Goal: Task Accomplishment & Management: Use online tool/utility

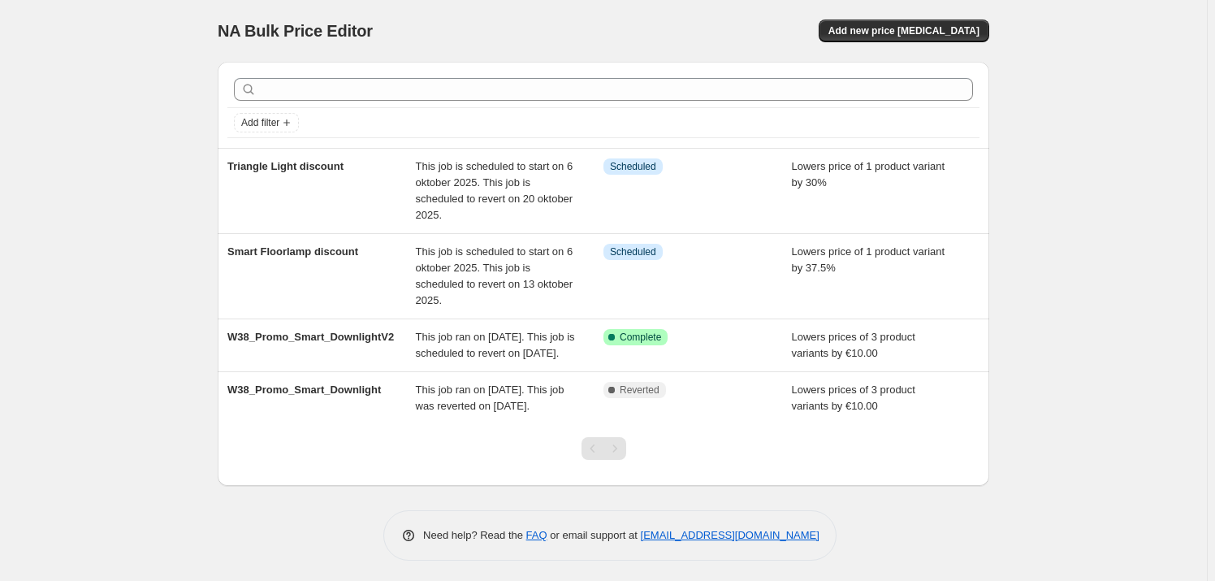
click at [113, 261] on div "NA Bulk Price Editor. This page is ready NA Bulk Price Editor Add new price [ME…" at bounding box center [603, 292] width 1207 height 585
click at [927, 26] on span "Add new price [MEDICAL_DATA]" at bounding box center [903, 30] width 151 height 13
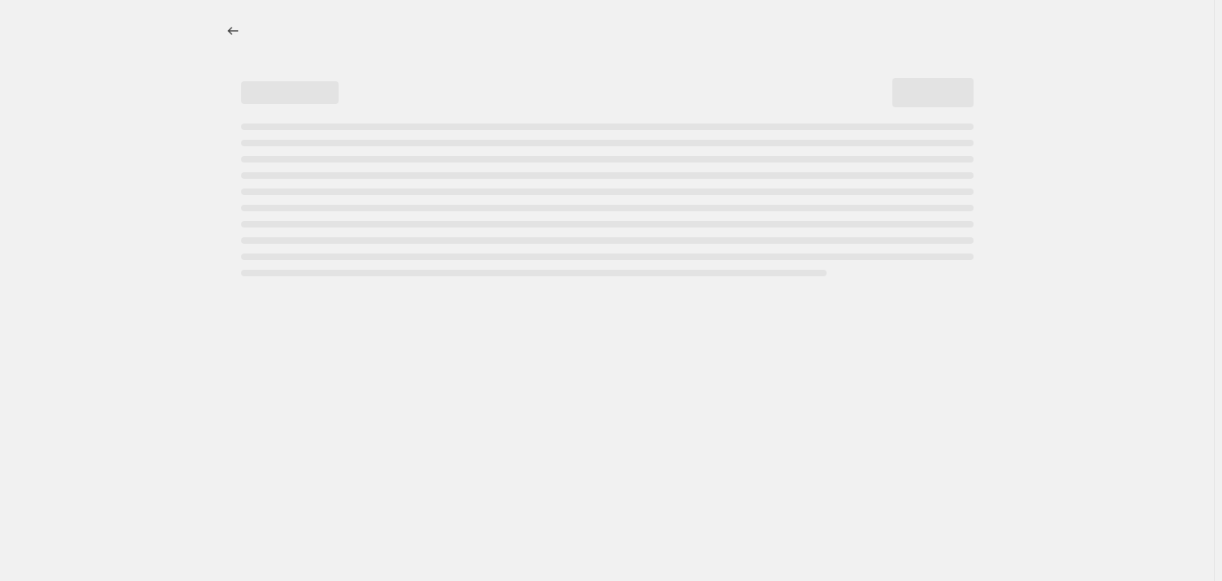
select select "percentage"
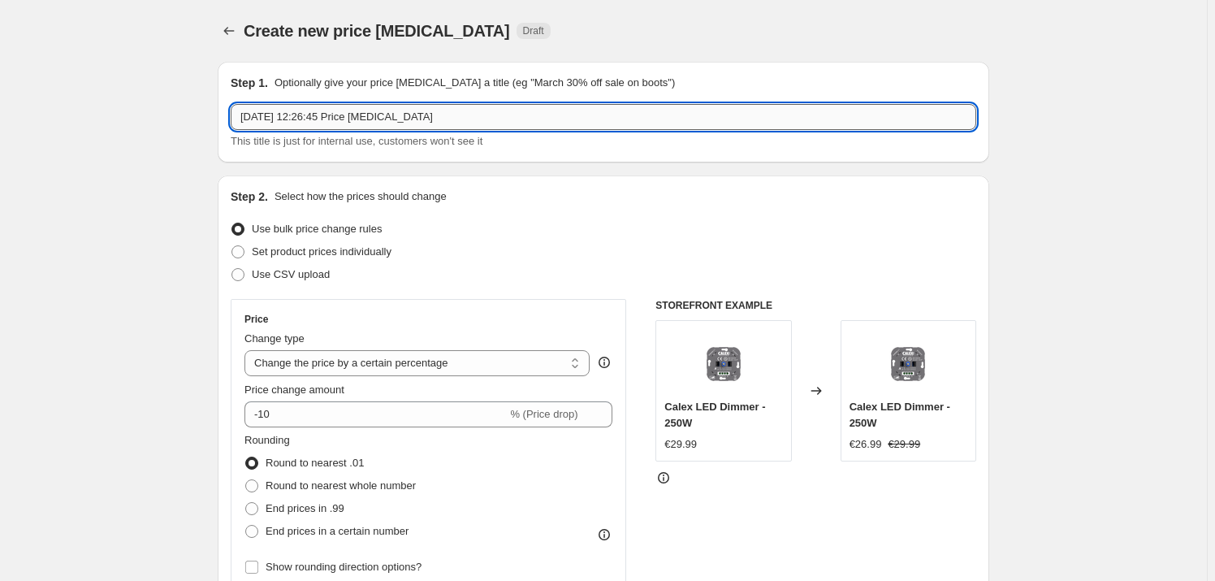
click at [388, 117] on input "22 sep 2025, 12:26:45 Price change job" at bounding box center [603, 117] width 745 height 26
type input "Security sets promotie"
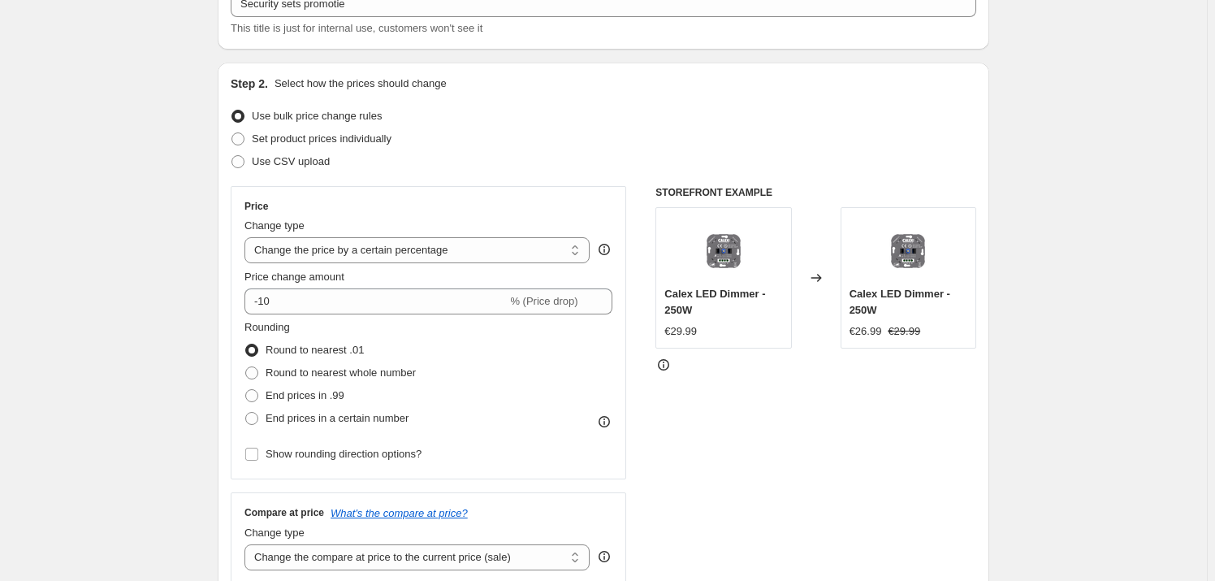
scroll to position [147, 0]
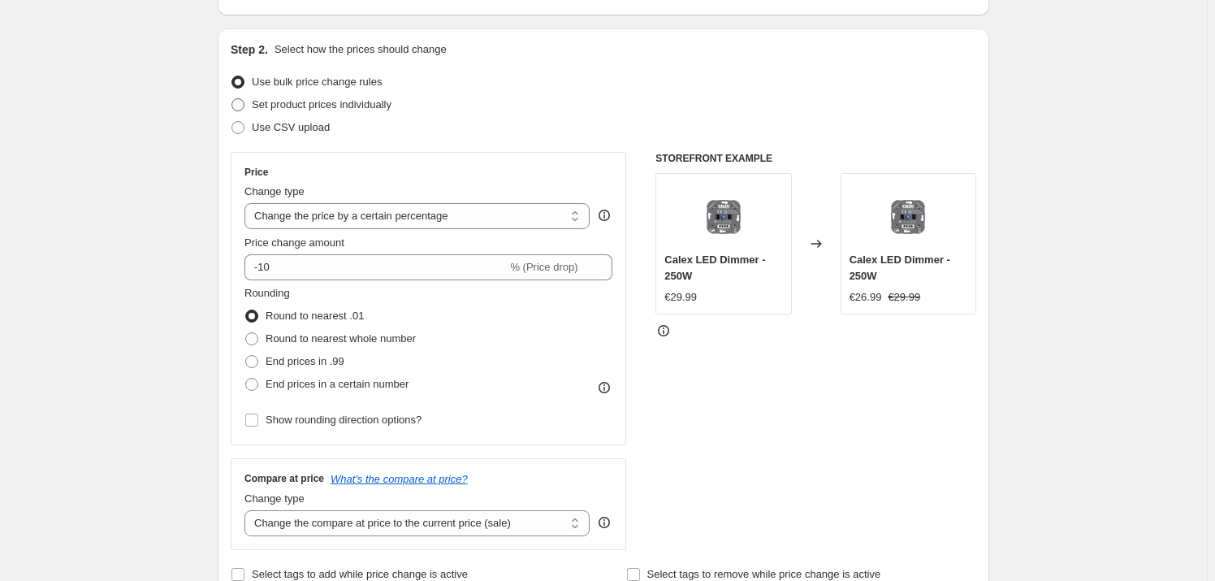
click at [245, 97] on span at bounding box center [238, 104] width 15 height 15
click at [232, 98] on input "Set product prices individually" at bounding box center [231, 98] width 1 height 1
radio input "true"
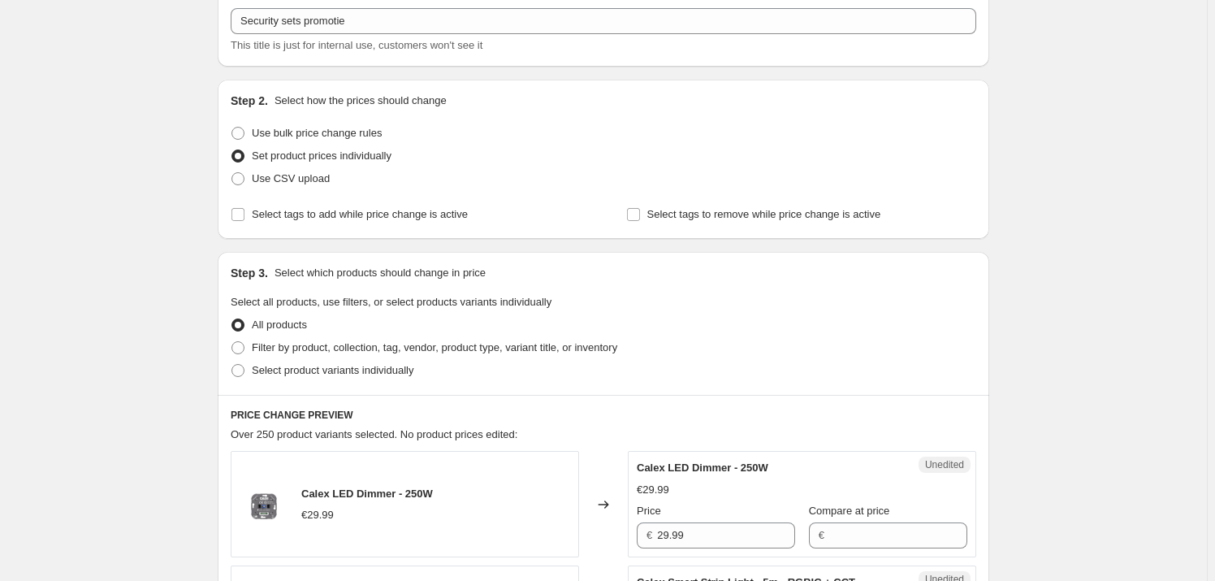
scroll to position [73, 0]
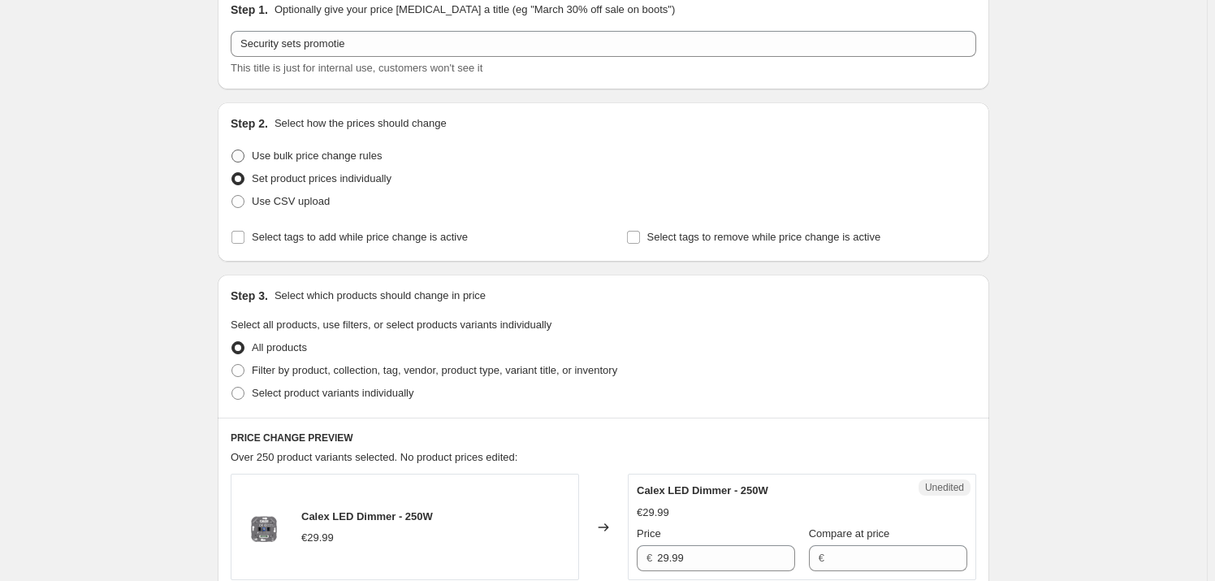
click at [243, 156] on span at bounding box center [237, 155] width 13 height 13
click at [232, 150] on input "Use bulk price change rules" at bounding box center [231, 149] width 1 height 1
radio input "true"
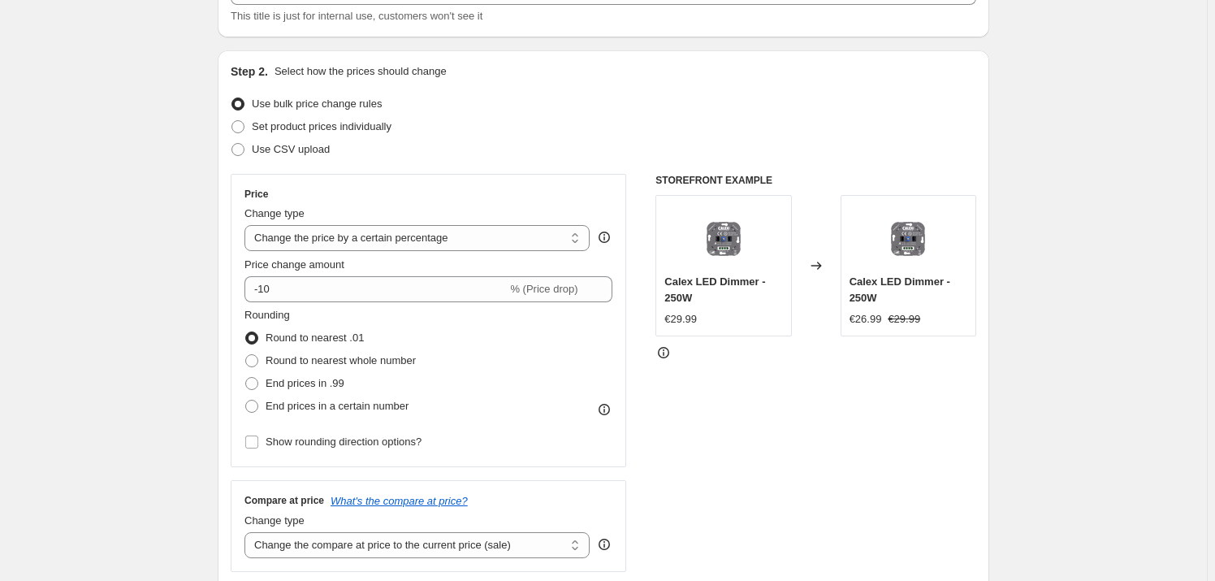
scroll to position [147, 0]
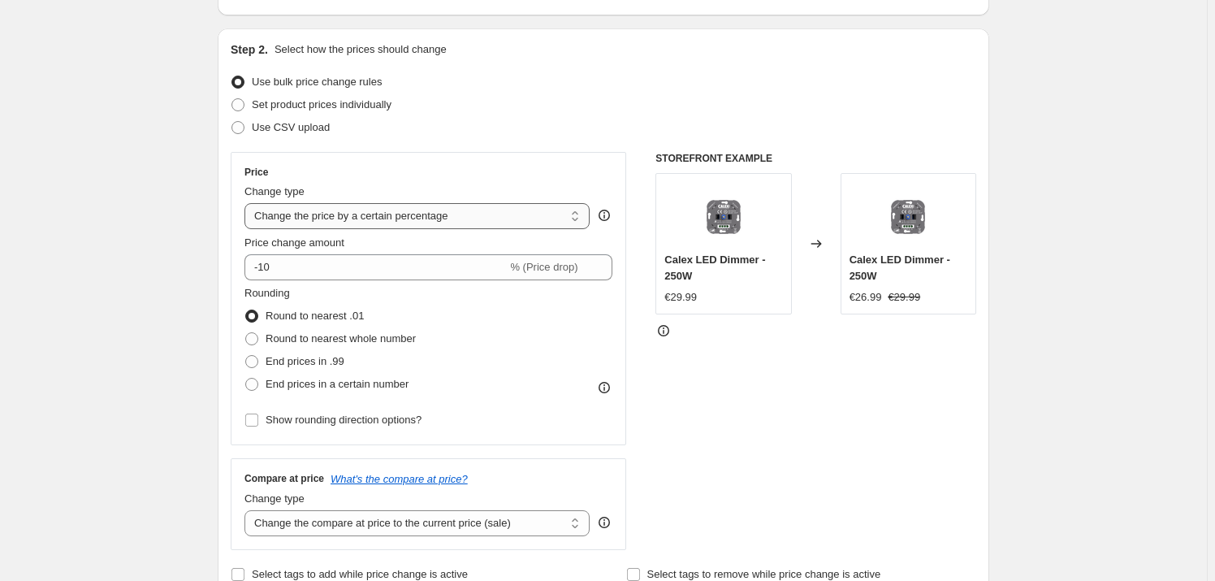
click at [325, 214] on select "Change the price to a certain amount Change the price by a certain amount Chang…" at bounding box center [416, 216] width 345 height 26
click at [323, 210] on select "Change the price to a certain amount Change the price by a certain amount Chang…" at bounding box center [416, 216] width 345 height 26
click at [322, 207] on select "Change the price to a certain amount Change the price by a certain amount Chang…" at bounding box center [416, 216] width 345 height 26
select select "pc"
type input "50"
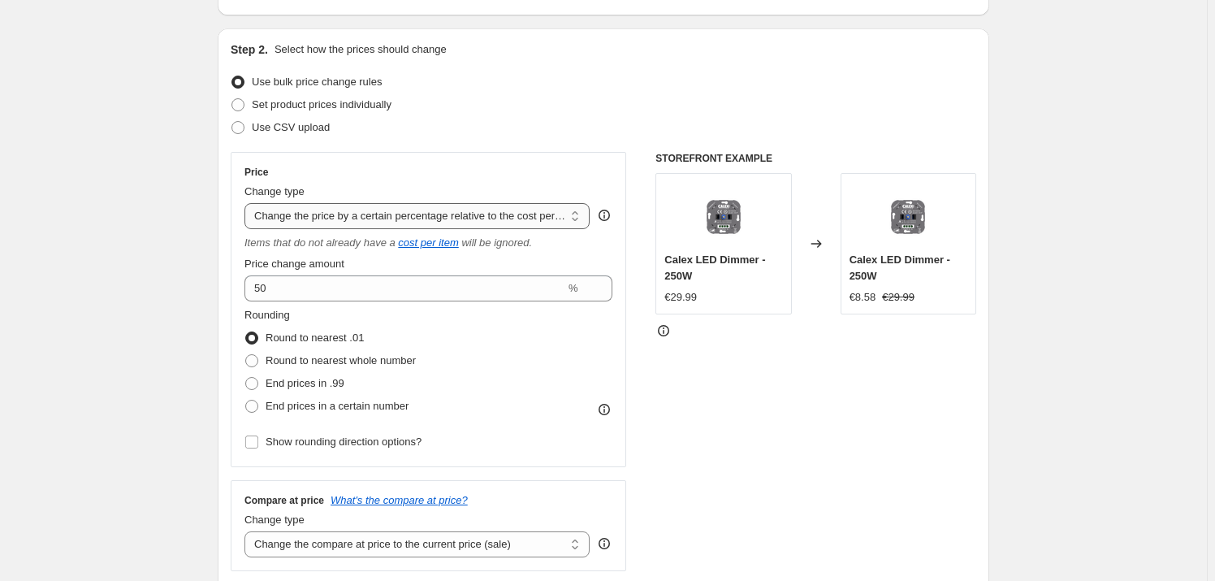
click at [360, 204] on select "Change the price to a certain amount Change the price by a certain amount Chang…" at bounding box center [416, 216] width 345 height 26
select select "percentage"
click at [248, 203] on select "Change the price to a certain amount Change the price by a certain amount Chang…" at bounding box center [416, 216] width 345 height 26
type input "-15"
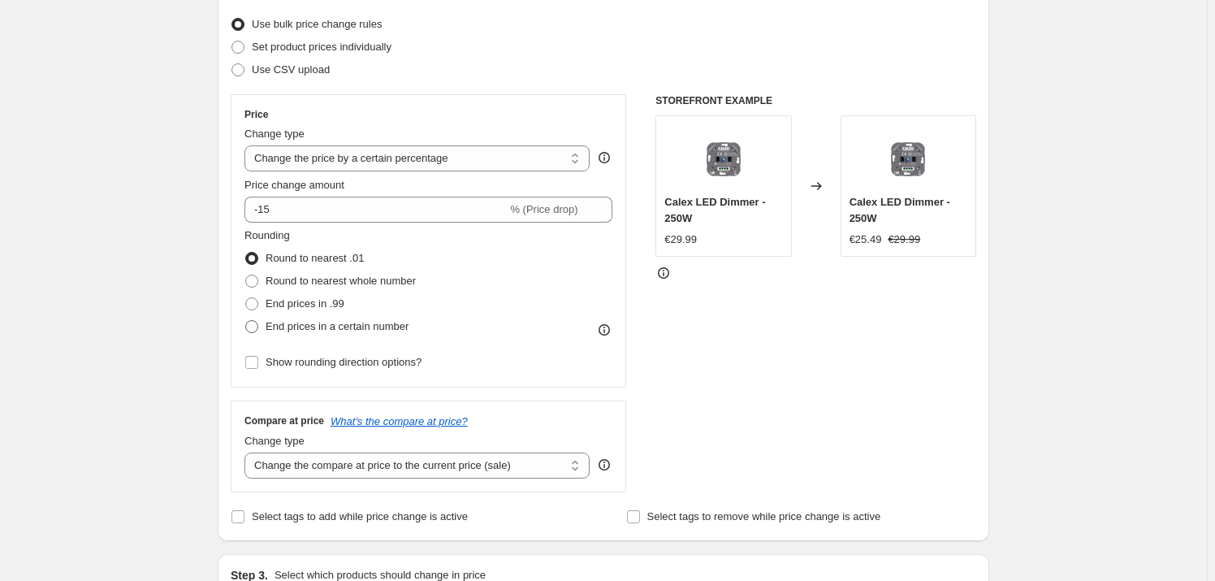
scroll to position [221, 0]
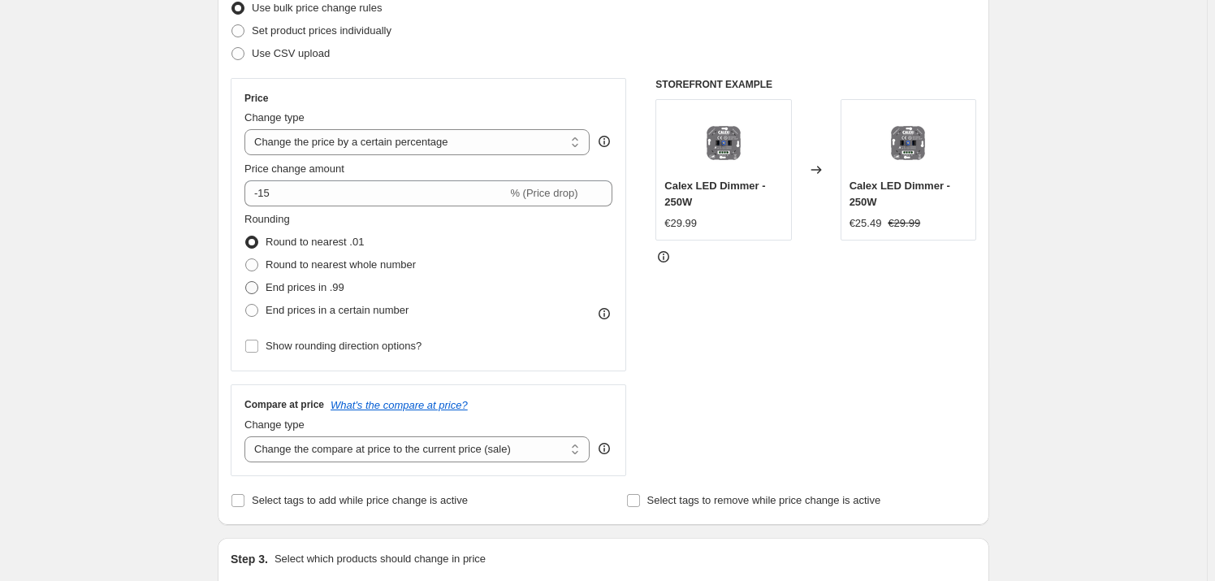
click at [278, 284] on span "End prices in .99" at bounding box center [305, 287] width 79 height 12
click at [246, 282] on input "End prices in .99" at bounding box center [245, 281] width 1 height 1
radio input "true"
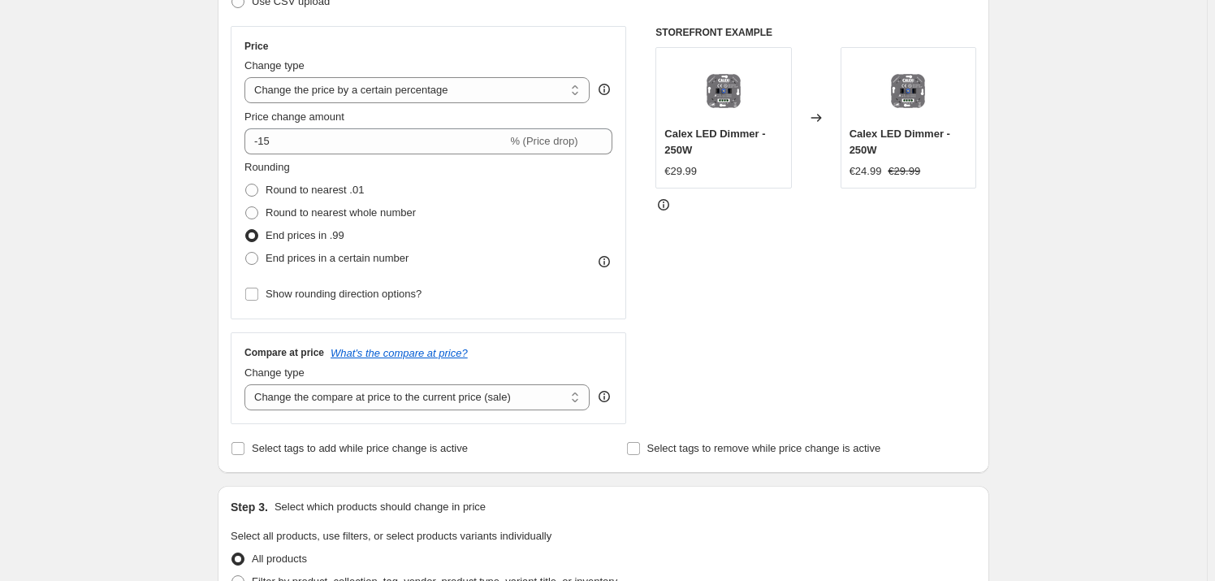
scroll to position [295, 0]
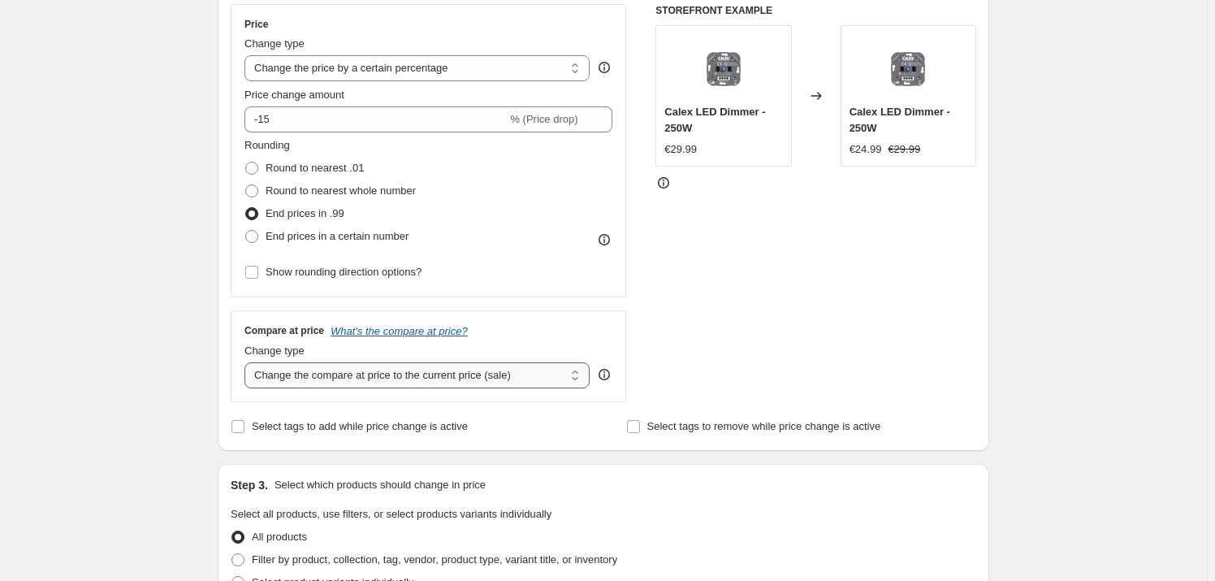
click at [458, 383] on select "Change the compare at price to the current price (sale) Change the compare at p…" at bounding box center [416, 375] width 345 height 26
click at [455, 376] on select "Change the compare at price to the current price (sale) Change the compare at p…" at bounding box center [416, 375] width 345 height 26
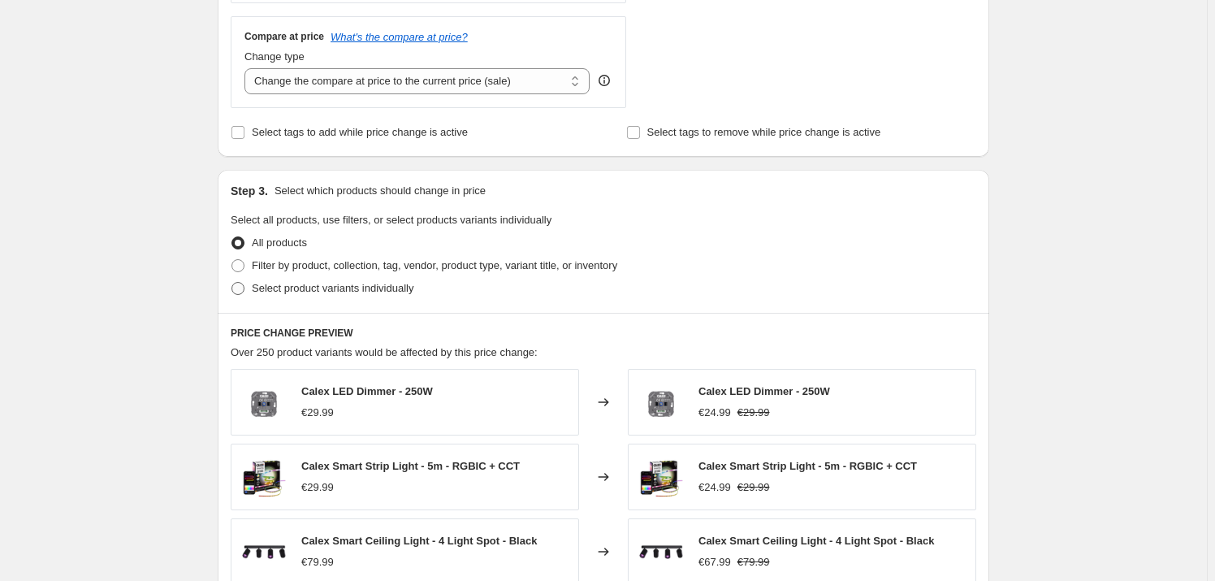
scroll to position [590, 0]
click at [292, 261] on span "Filter by product, collection, tag, vendor, product type, variant title, or inv…" at bounding box center [434, 263] width 365 height 12
click at [232, 258] on input "Filter by product, collection, tag, vendor, product type, variant title, or inv…" at bounding box center [231, 257] width 1 height 1
radio input "true"
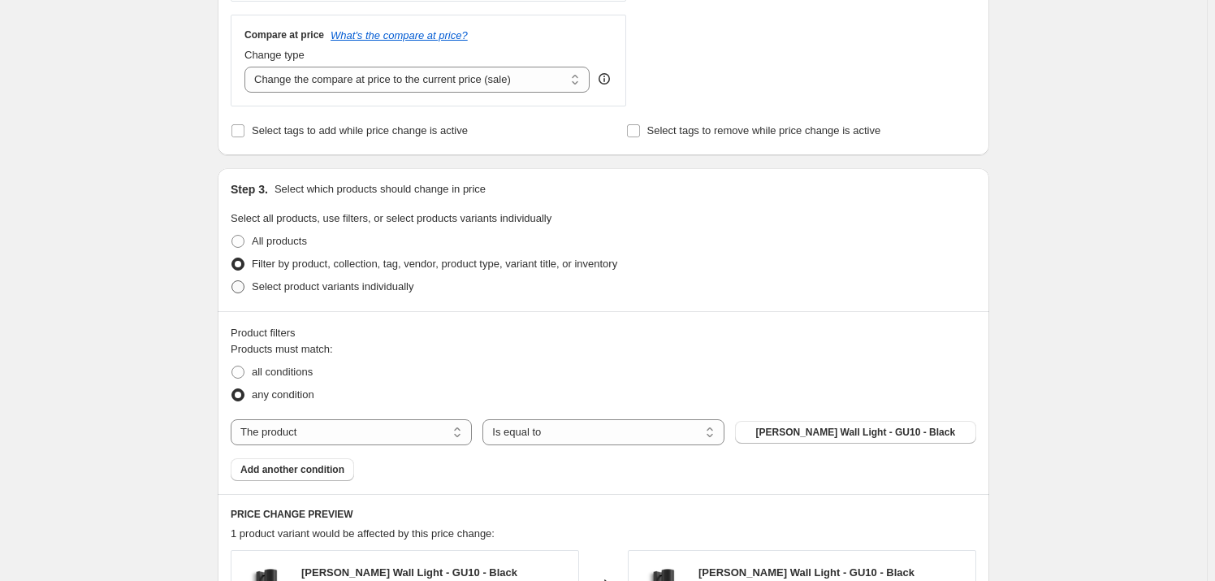
click at [300, 293] on span "Select product variants individually" at bounding box center [333, 287] width 162 height 16
click at [232, 281] on input "Select product variants individually" at bounding box center [231, 280] width 1 height 1
radio input "true"
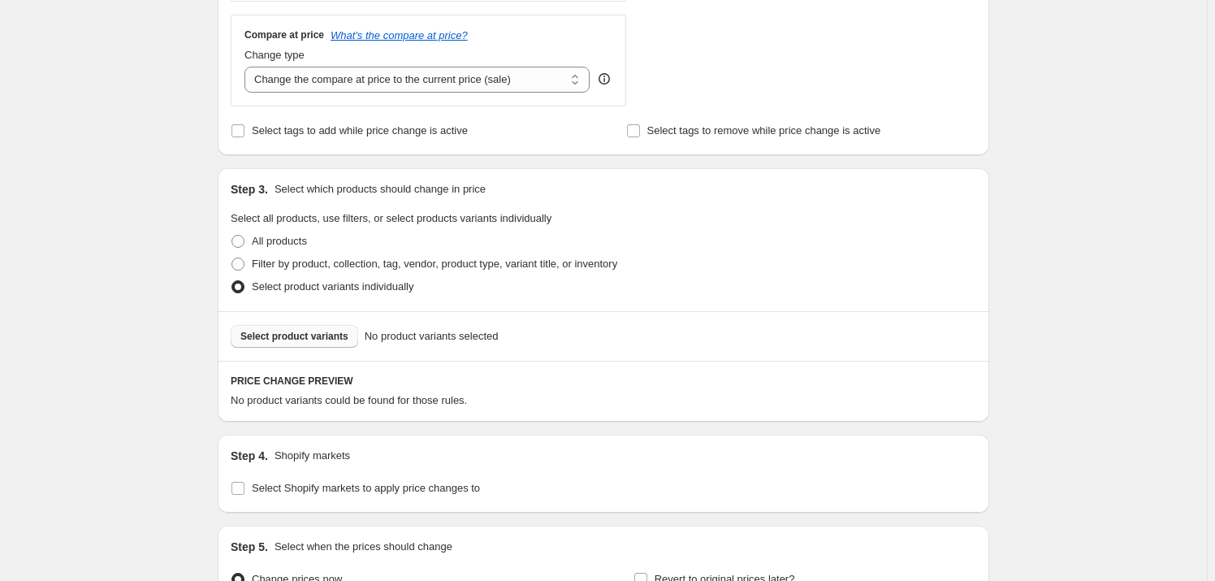
click at [299, 334] on span "Select product variants" at bounding box center [294, 336] width 108 height 13
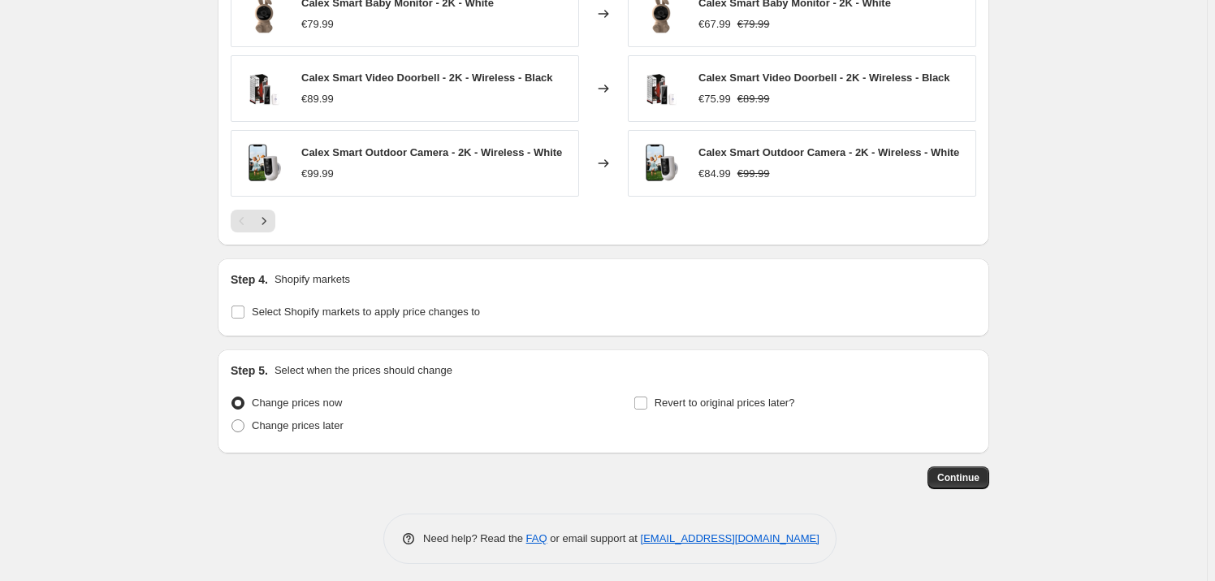
scroll to position [1181, 0]
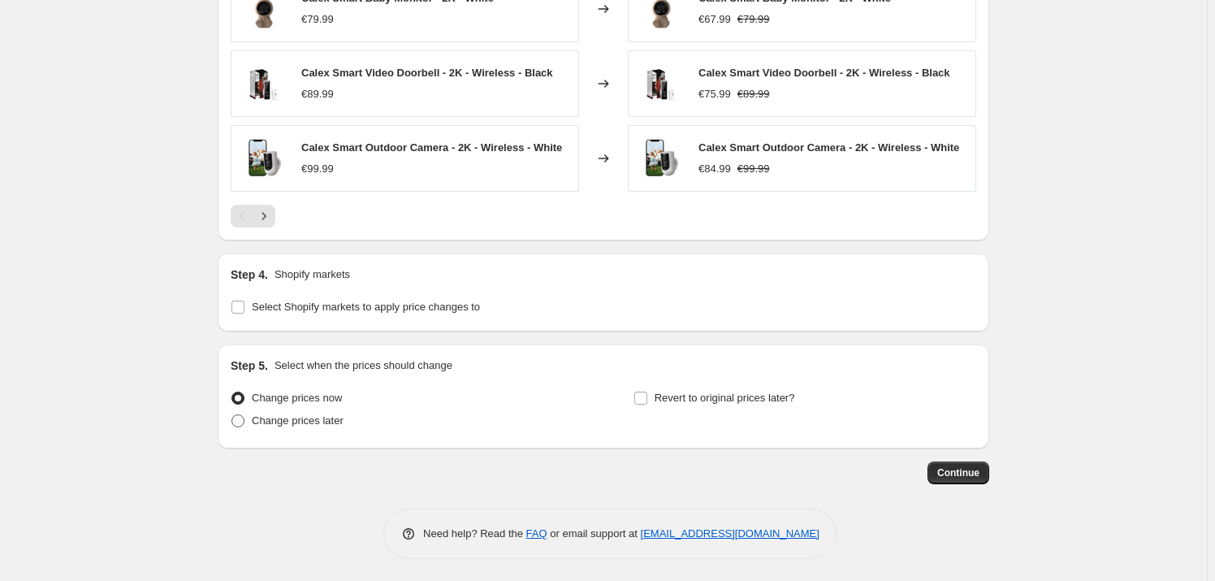
click at [245, 427] on label "Change prices later" at bounding box center [287, 420] width 113 height 23
click at [232, 415] on input "Change prices later" at bounding box center [231, 414] width 1 height 1
radio input "true"
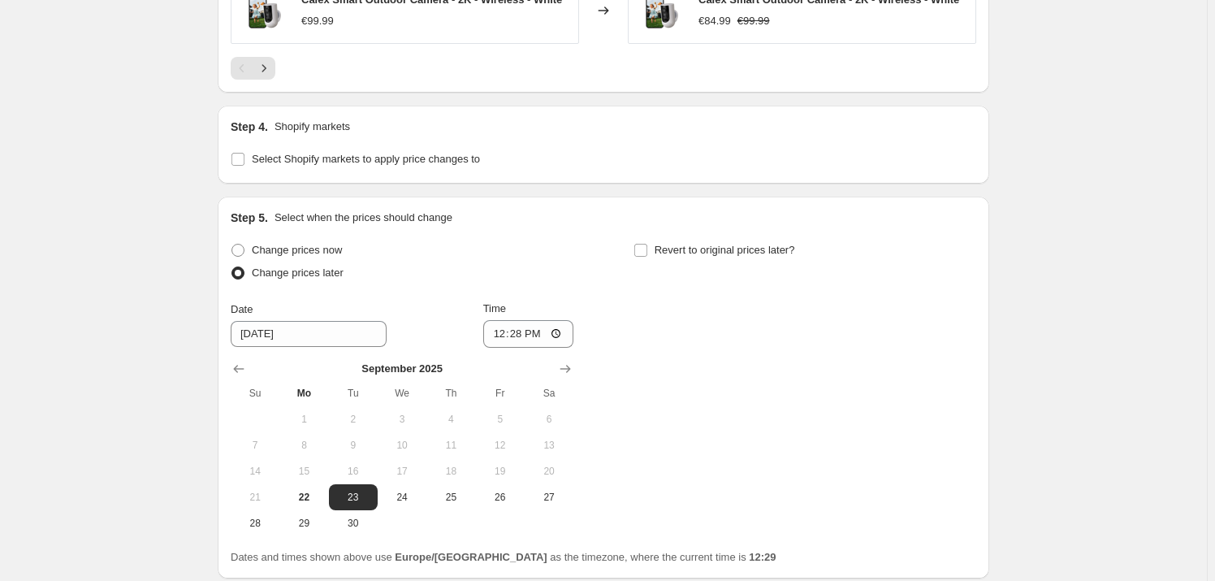
scroll to position [1459, 0]
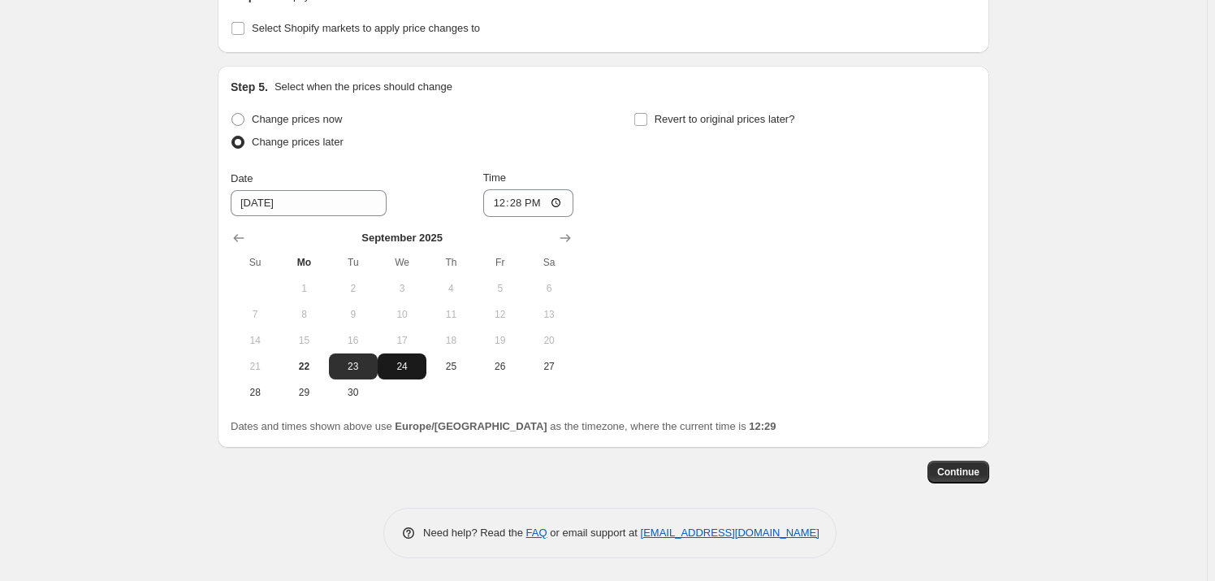
click at [412, 366] on span "24" at bounding box center [402, 366] width 36 height 13
type input "9/24/2025"
click at [655, 116] on label "Revert to original prices later?" at bounding box center [714, 119] width 162 height 23
click at [647, 116] on input "Revert to original prices later?" at bounding box center [640, 119] width 13 height 13
checkbox input "true"
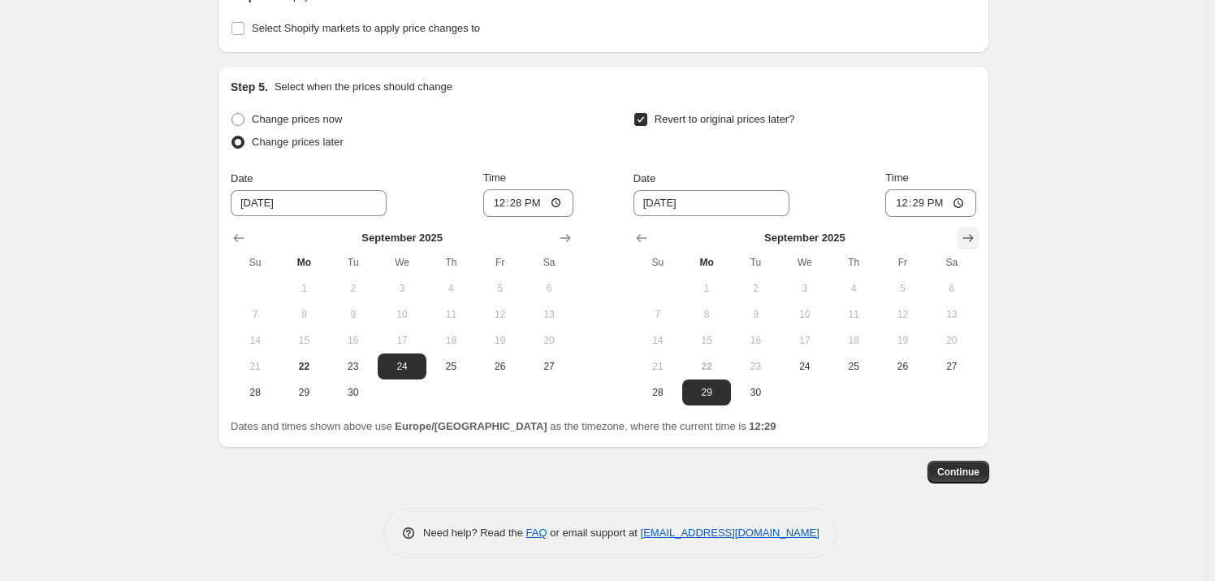
click at [983, 235] on div "Step 5. Select when the prices should change Change prices now Change prices la…" at bounding box center [603, 257] width 771 height 382
click at [962, 240] on button "Show next month, October 2025" at bounding box center [968, 238] width 23 height 23
click at [857, 158] on div "Revert to original prices later? Date 9/29/2025 Time 12:29 October 2025 Su Mo T…" at bounding box center [804, 256] width 343 height 297
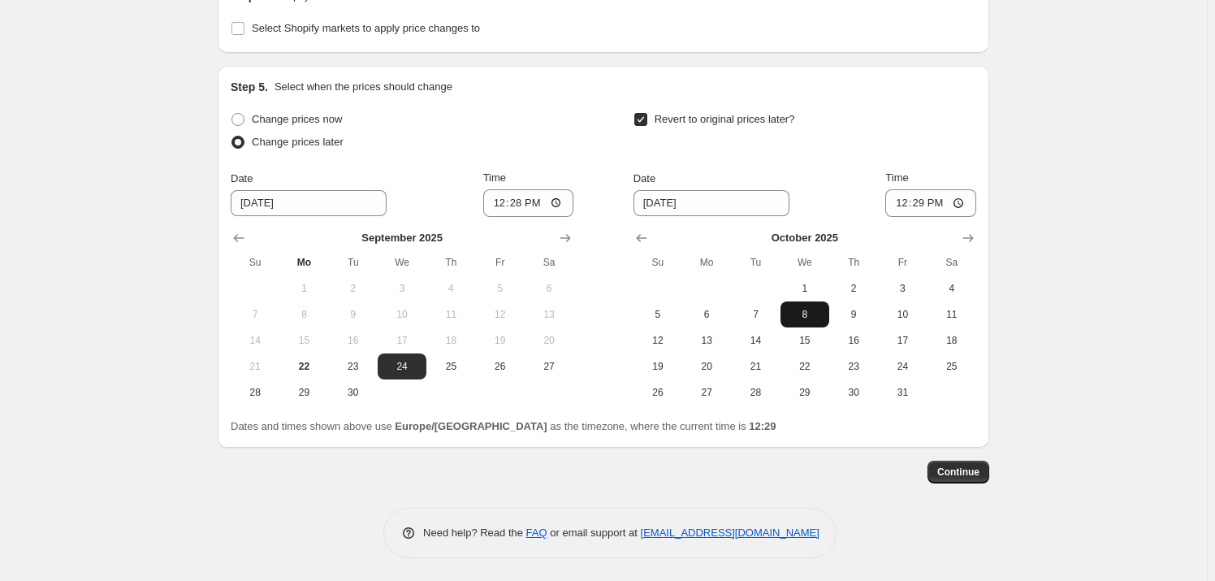
click at [802, 309] on span "8" at bounding box center [805, 314] width 36 height 13
type input "10/8/2025"
click at [539, 203] on input "12:28" at bounding box center [528, 203] width 91 height 28
click at [521, 201] on input "12:28" at bounding box center [528, 203] width 91 height 28
type input "00:01"
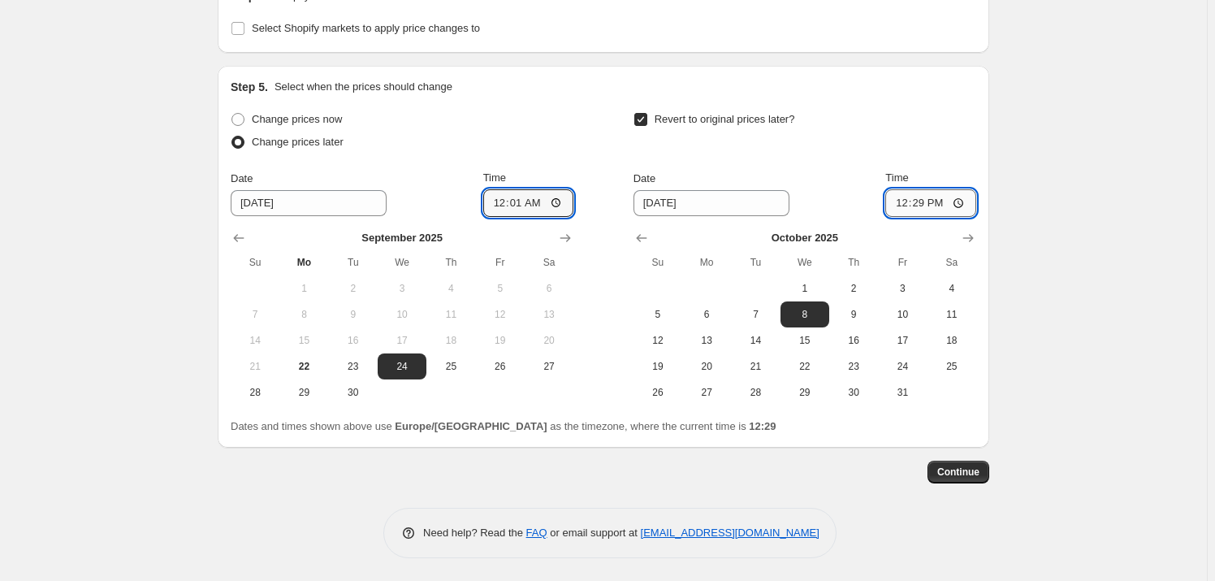
click at [935, 203] on input "12:29" at bounding box center [930, 203] width 91 height 28
click at [921, 203] on input "12:29" at bounding box center [930, 203] width 91 height 28
type input "23:59"
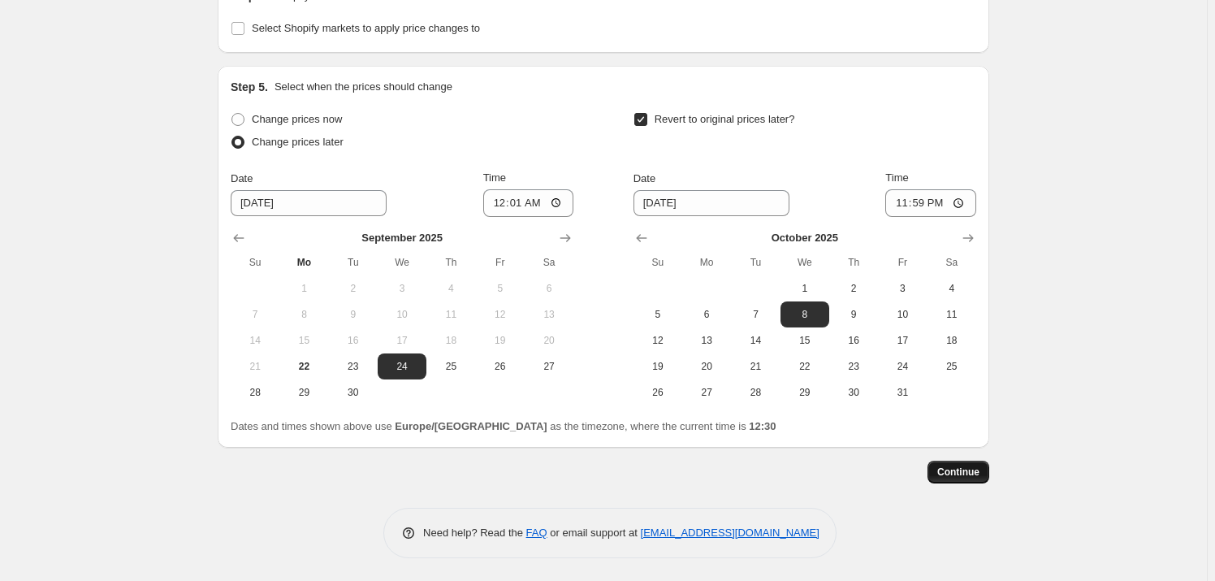
click at [956, 471] on span "Continue" at bounding box center [958, 471] width 42 height 13
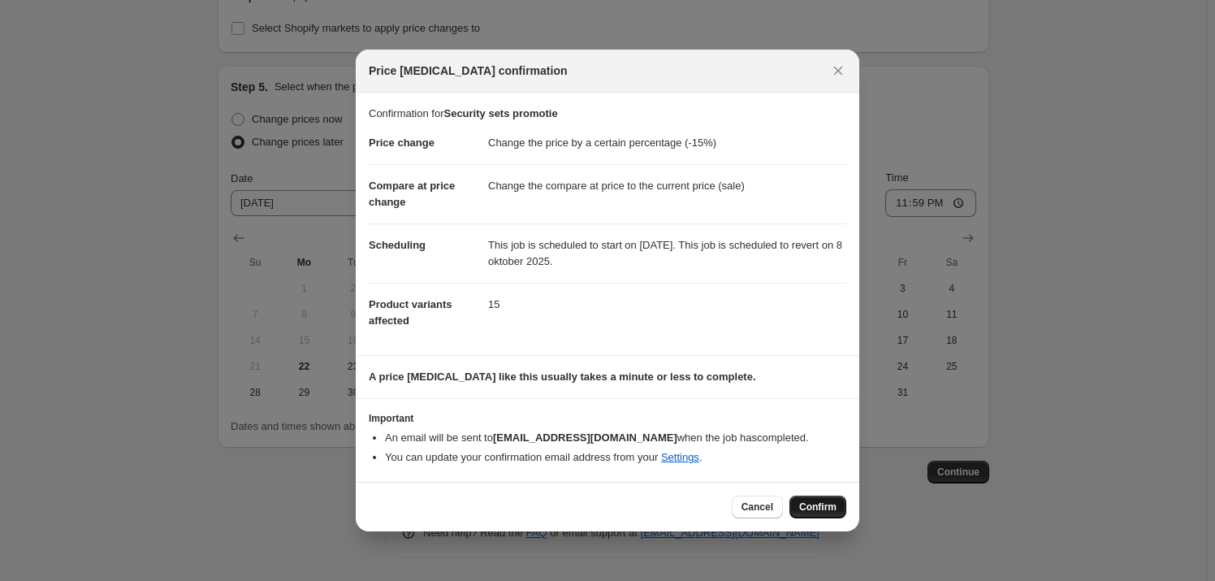
click at [824, 504] on span "Confirm" at bounding box center [817, 506] width 37 height 13
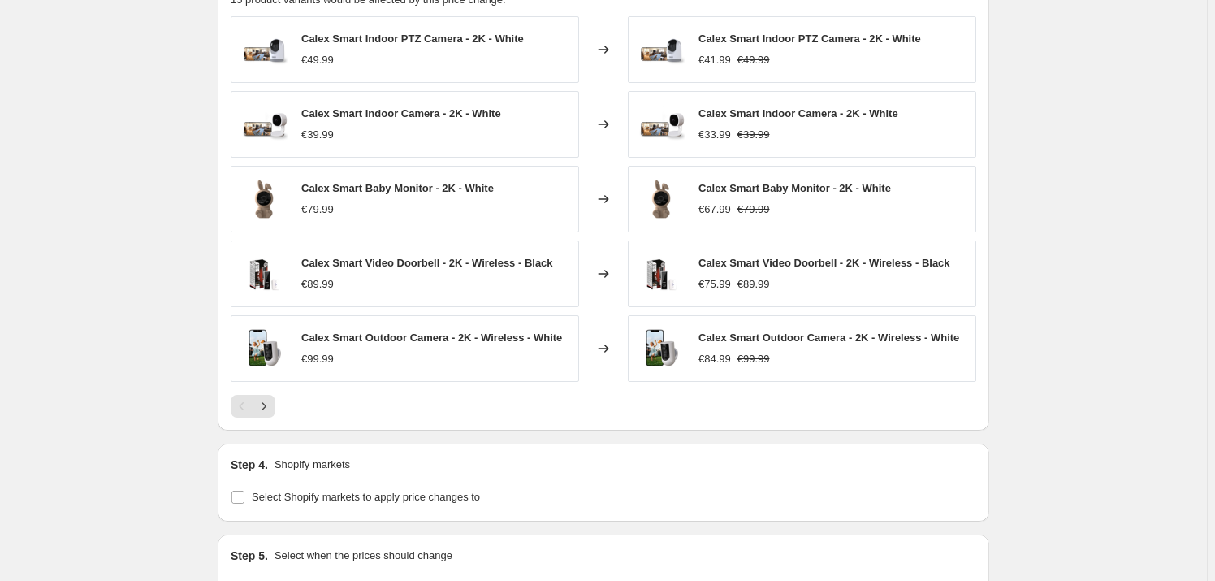
scroll to position [647, 0]
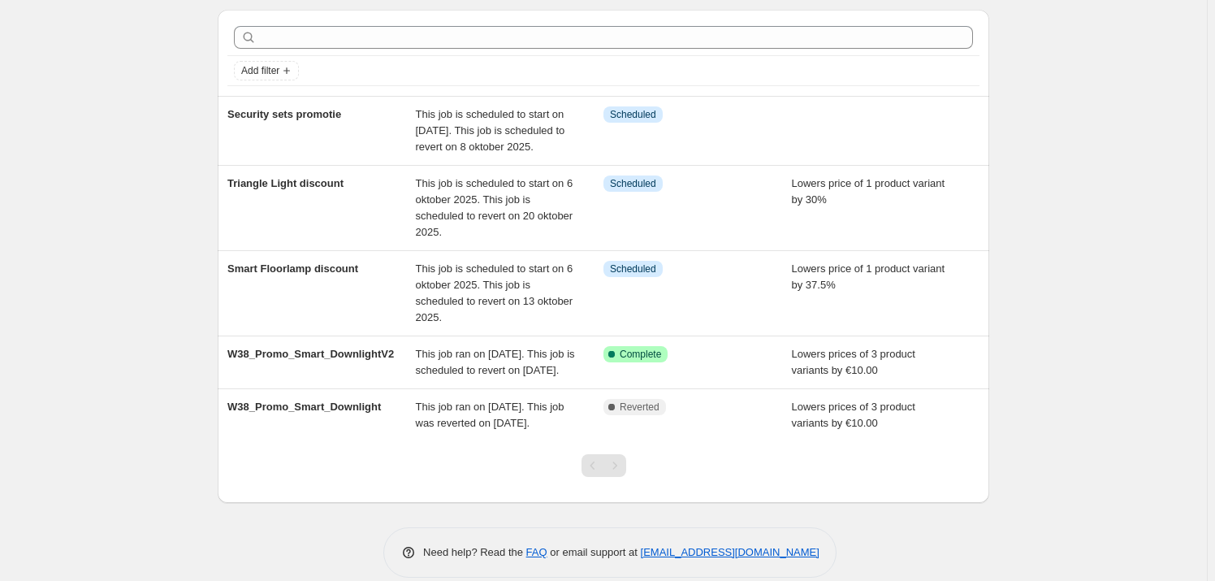
scroll to position [120, 0]
